Goal: Task Accomplishment & Management: Use online tool/utility

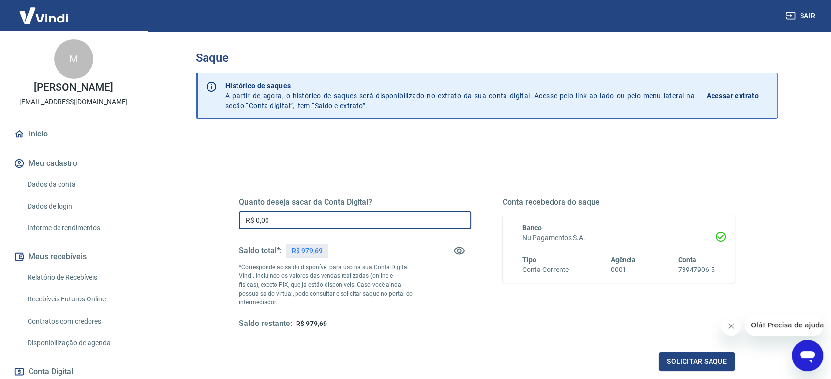
click at [294, 218] on input "R$ 0,00" at bounding box center [355, 220] width 232 height 18
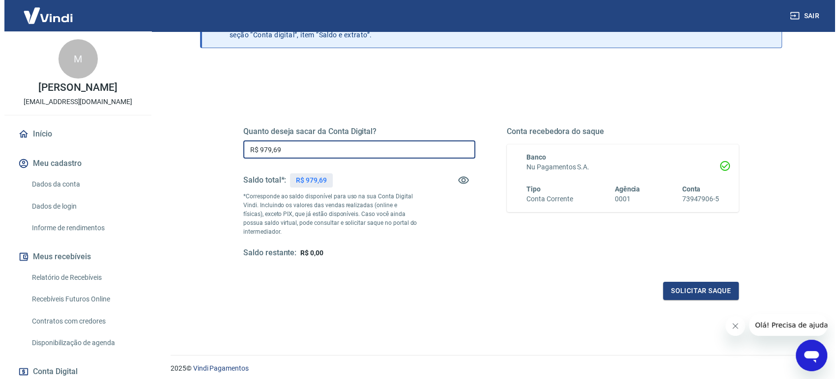
scroll to position [73, 0]
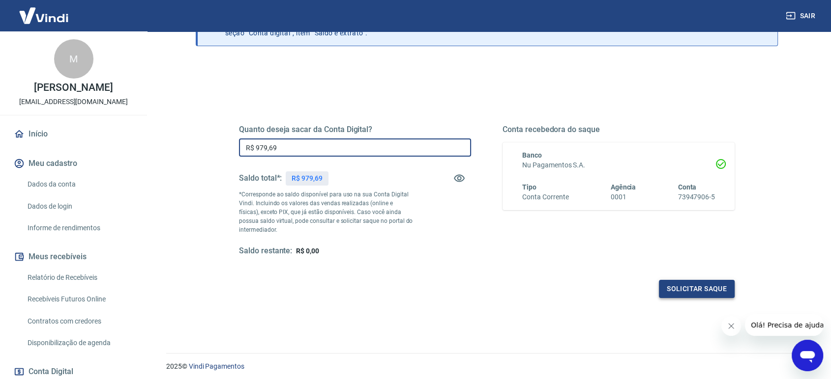
type input "R$ 979,69"
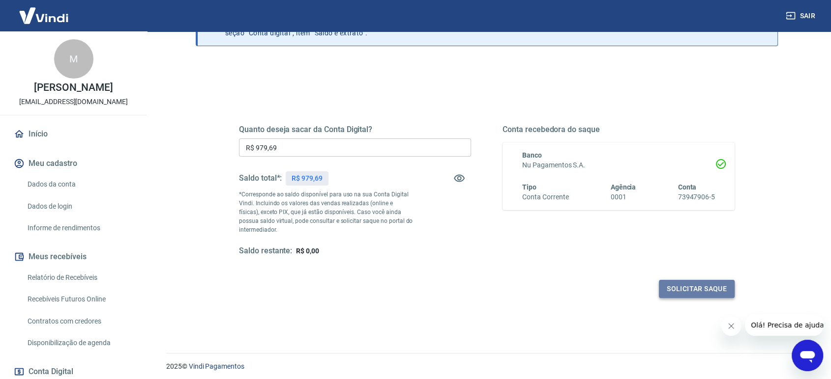
click at [686, 287] on button "Solicitar saque" at bounding box center [697, 289] width 76 height 18
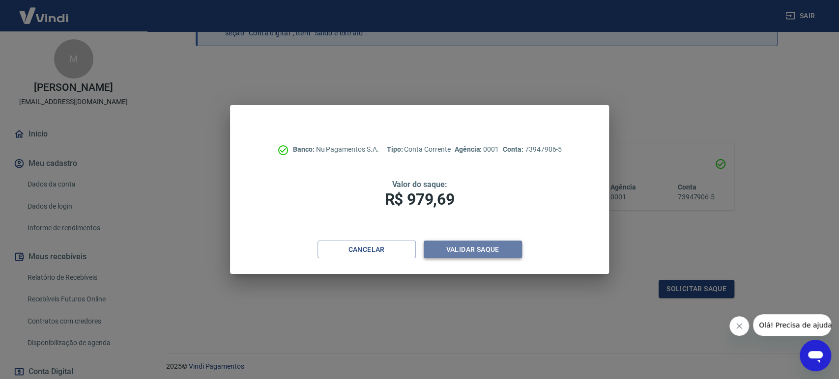
click at [458, 250] on button "Validar saque" at bounding box center [473, 250] width 98 height 18
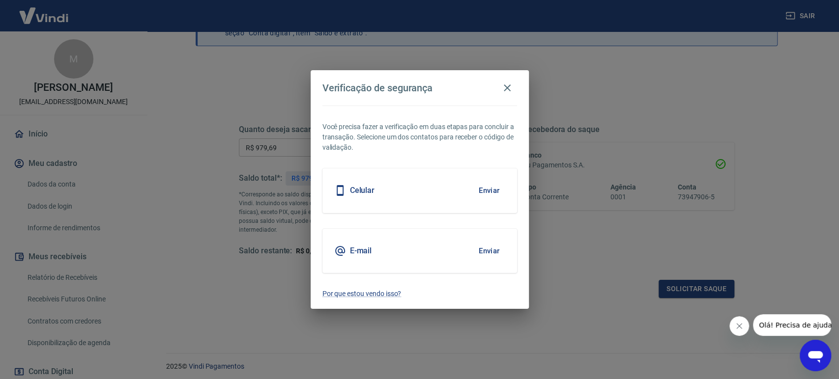
click at [397, 260] on div "E-mail Enviar" at bounding box center [419, 251] width 195 height 44
click at [490, 251] on button "Enviar" at bounding box center [489, 251] width 32 height 21
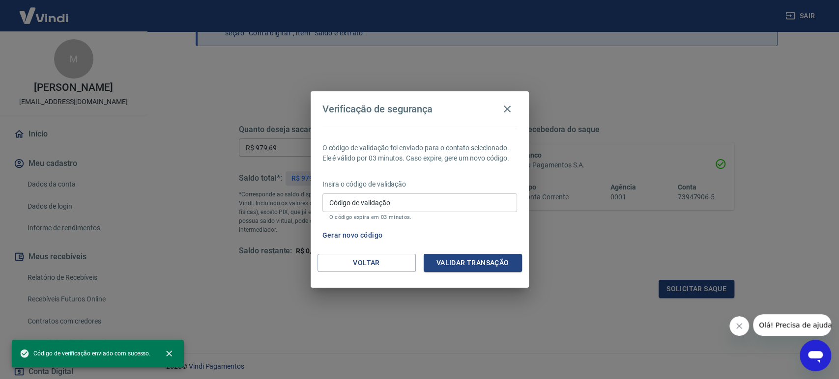
click at [465, 203] on input "Código de validação" at bounding box center [419, 203] width 195 height 18
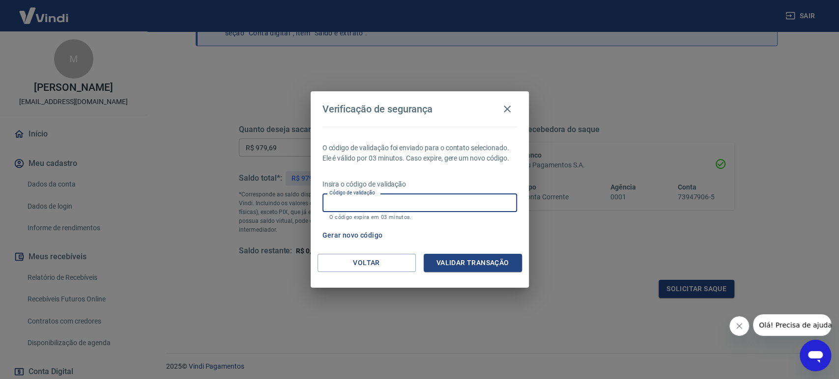
paste input "802713"
type input "802713"
click at [489, 262] on button "Validar transação" at bounding box center [473, 263] width 98 height 18
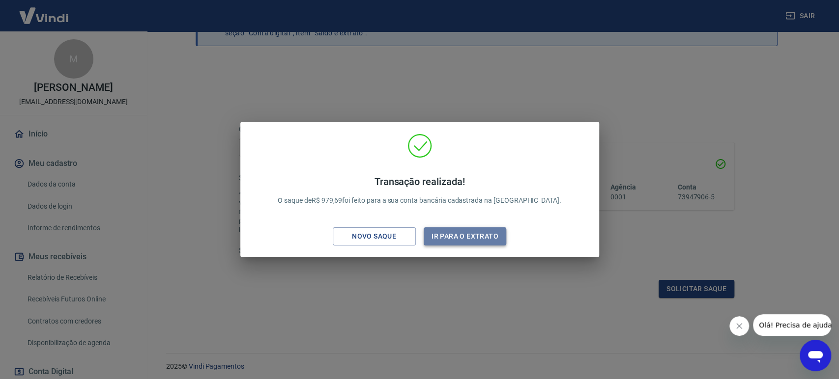
click at [445, 236] on button "Ir para o extrato" at bounding box center [465, 237] width 83 height 18
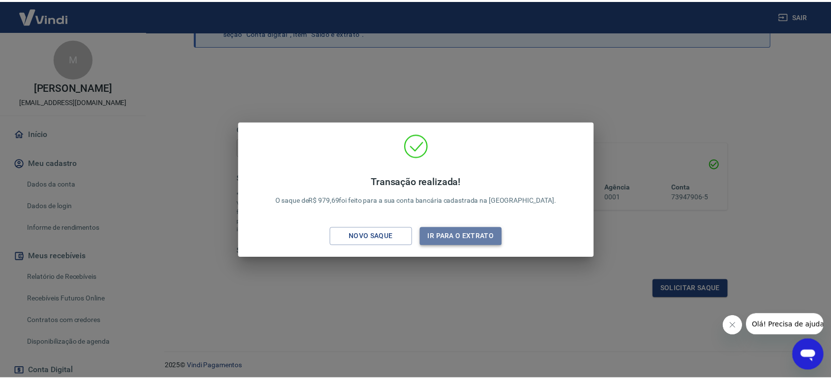
scroll to position [103, 0]
